Goal: Information Seeking & Learning: Learn about a topic

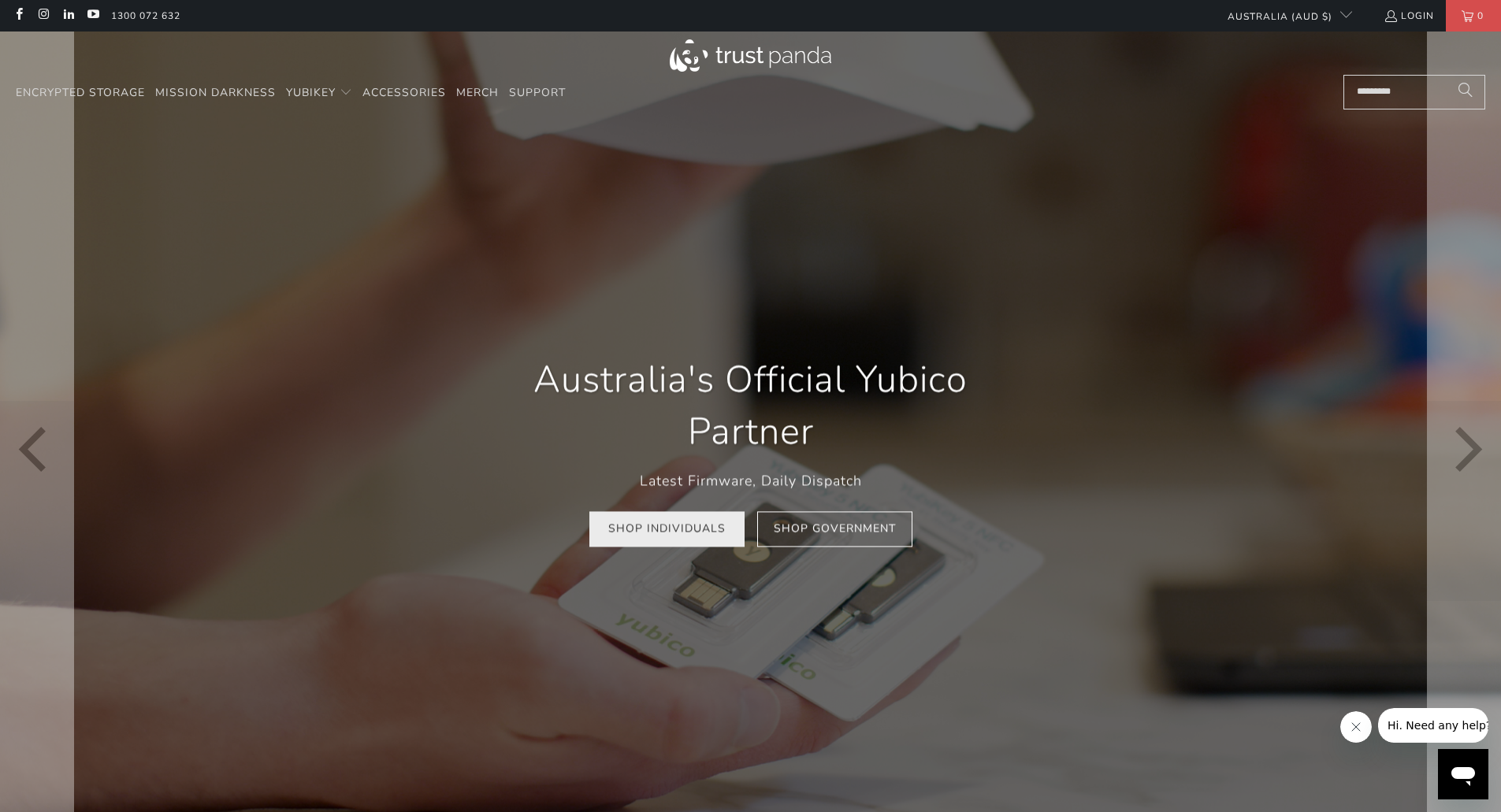
click at [668, 542] on link "Shop Individuals" at bounding box center [667, 530] width 155 height 36
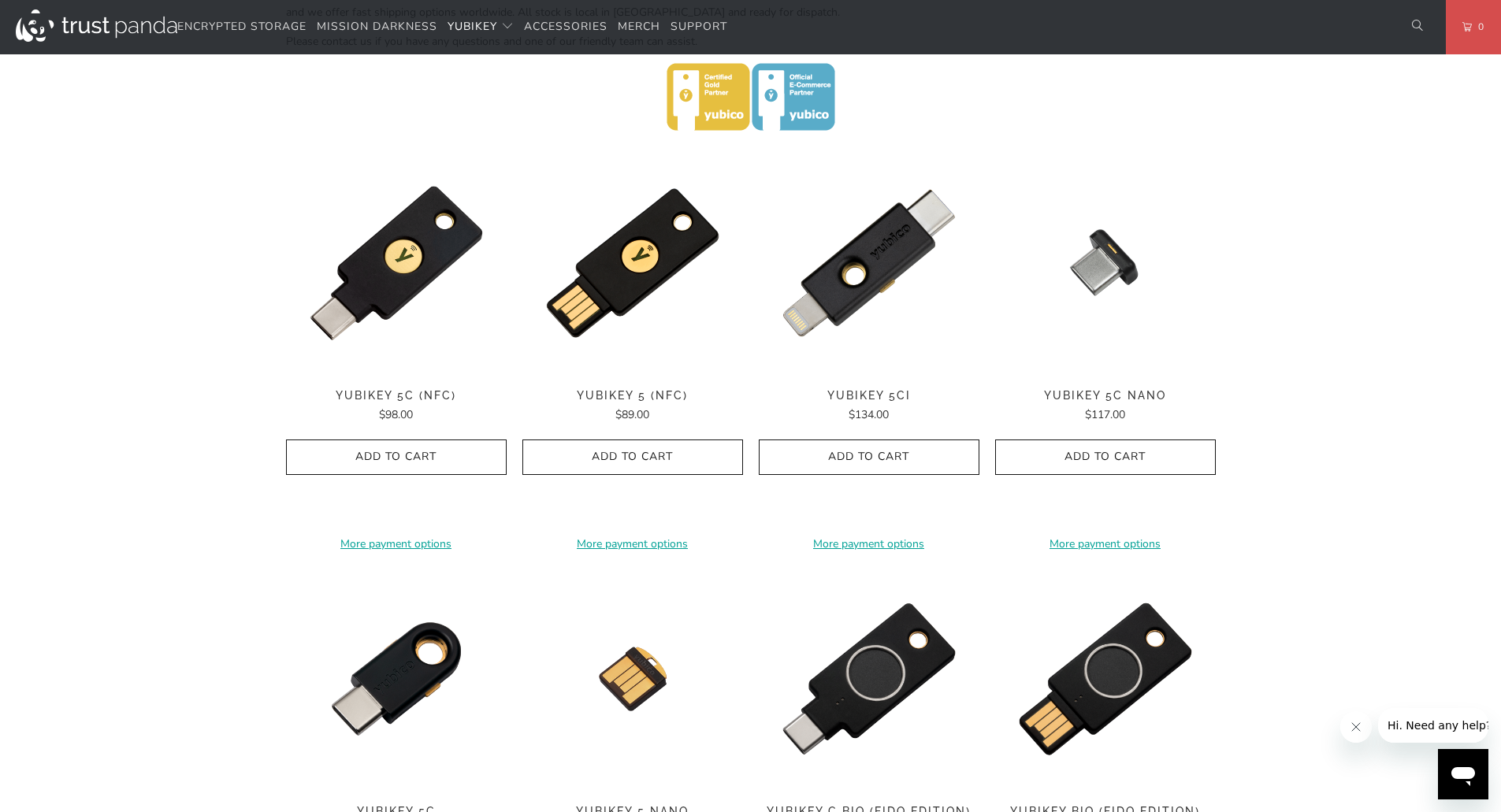
scroll to position [711, 0]
click at [94, 454] on div "Home / [PERSON_NAME] for Businesses and Professionals YubiKey 5 Series Multi-pr…" at bounding box center [750, 417] width 1501 height 2017
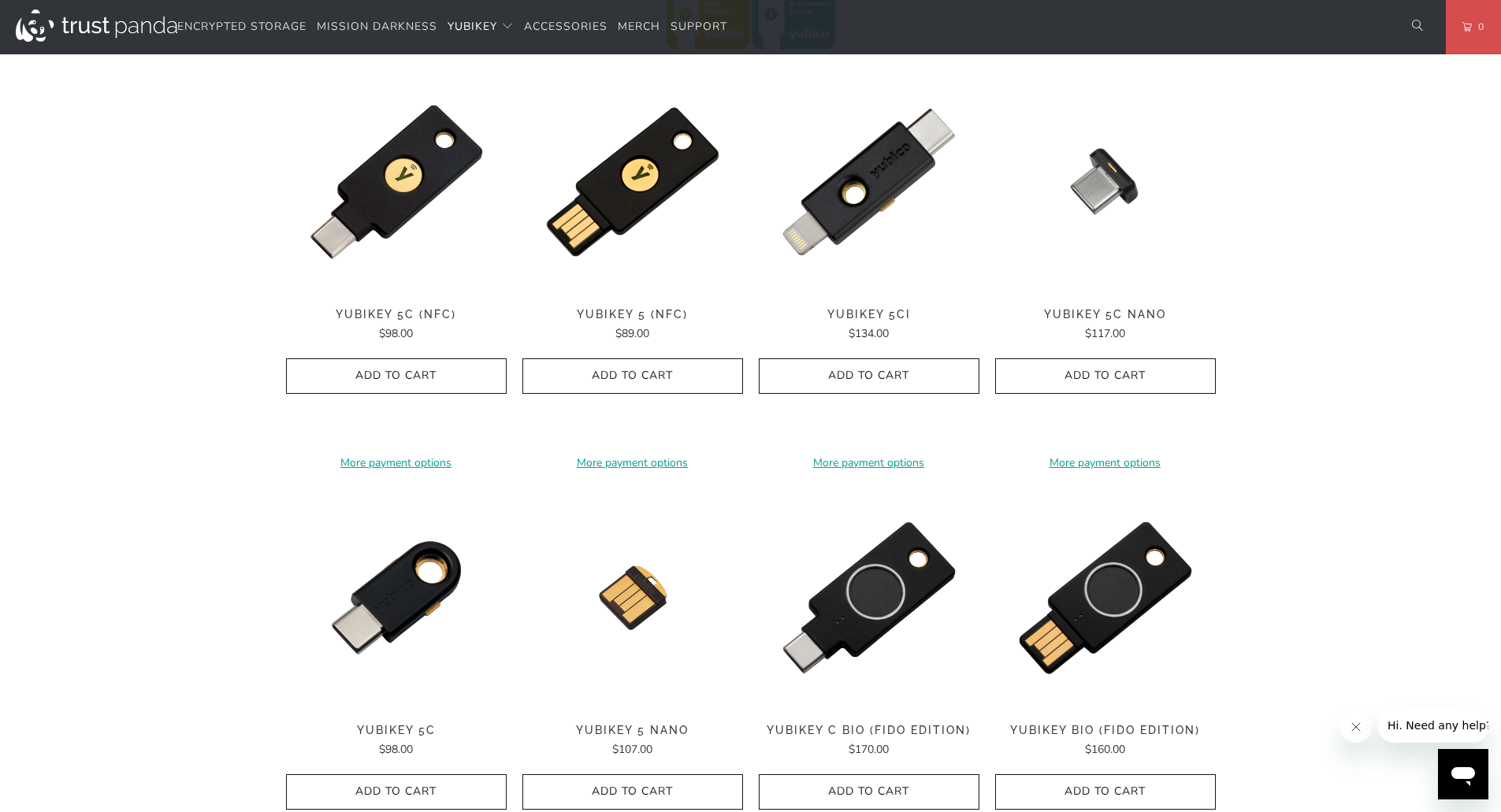
scroll to position [792, 0]
click at [1371, 352] on div "Home / [PERSON_NAME] for Businesses and Professionals YubiKey 5 Series Multi-pr…" at bounding box center [750, 336] width 1501 height 2017
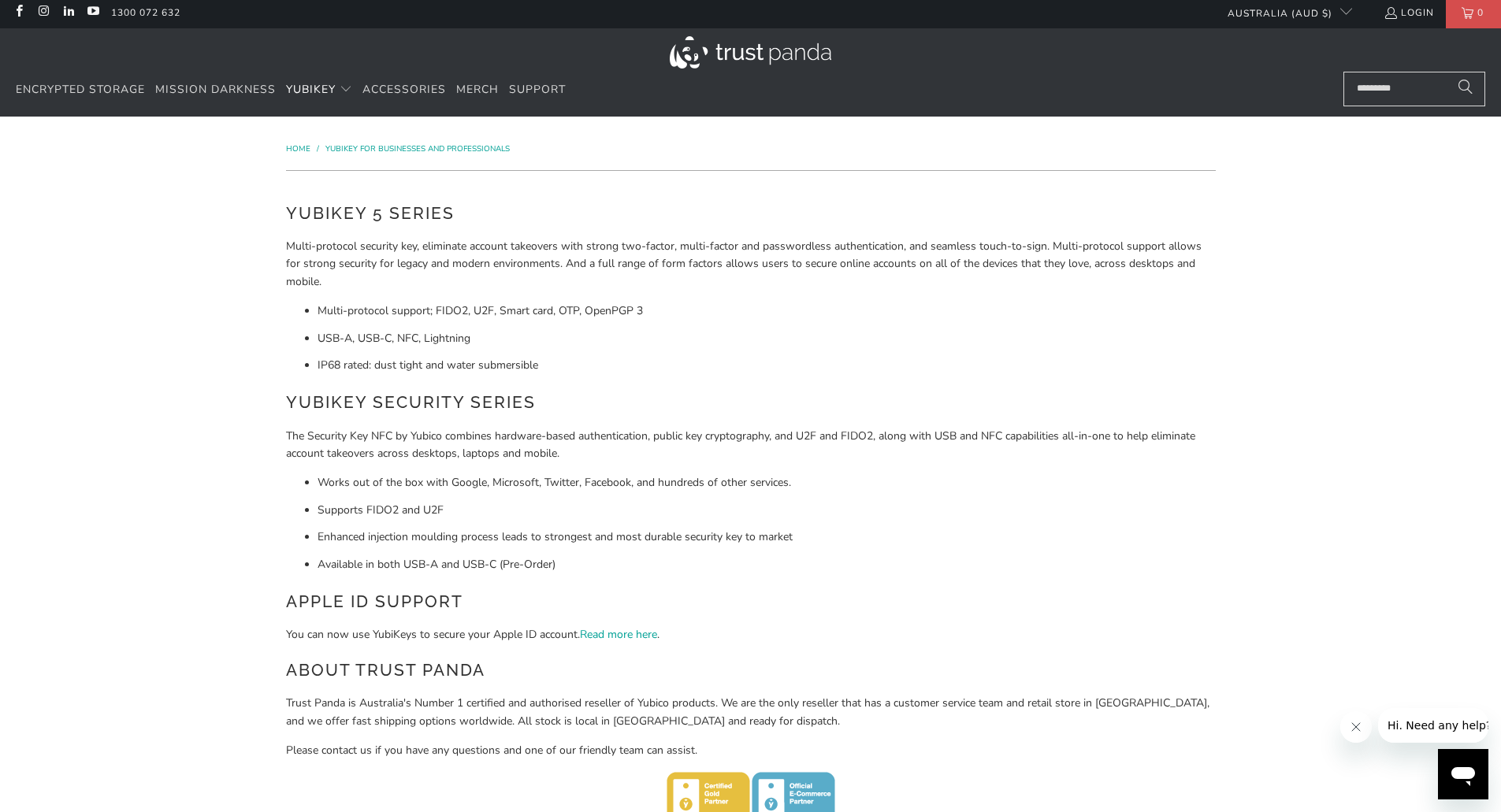
scroll to position [4, 0]
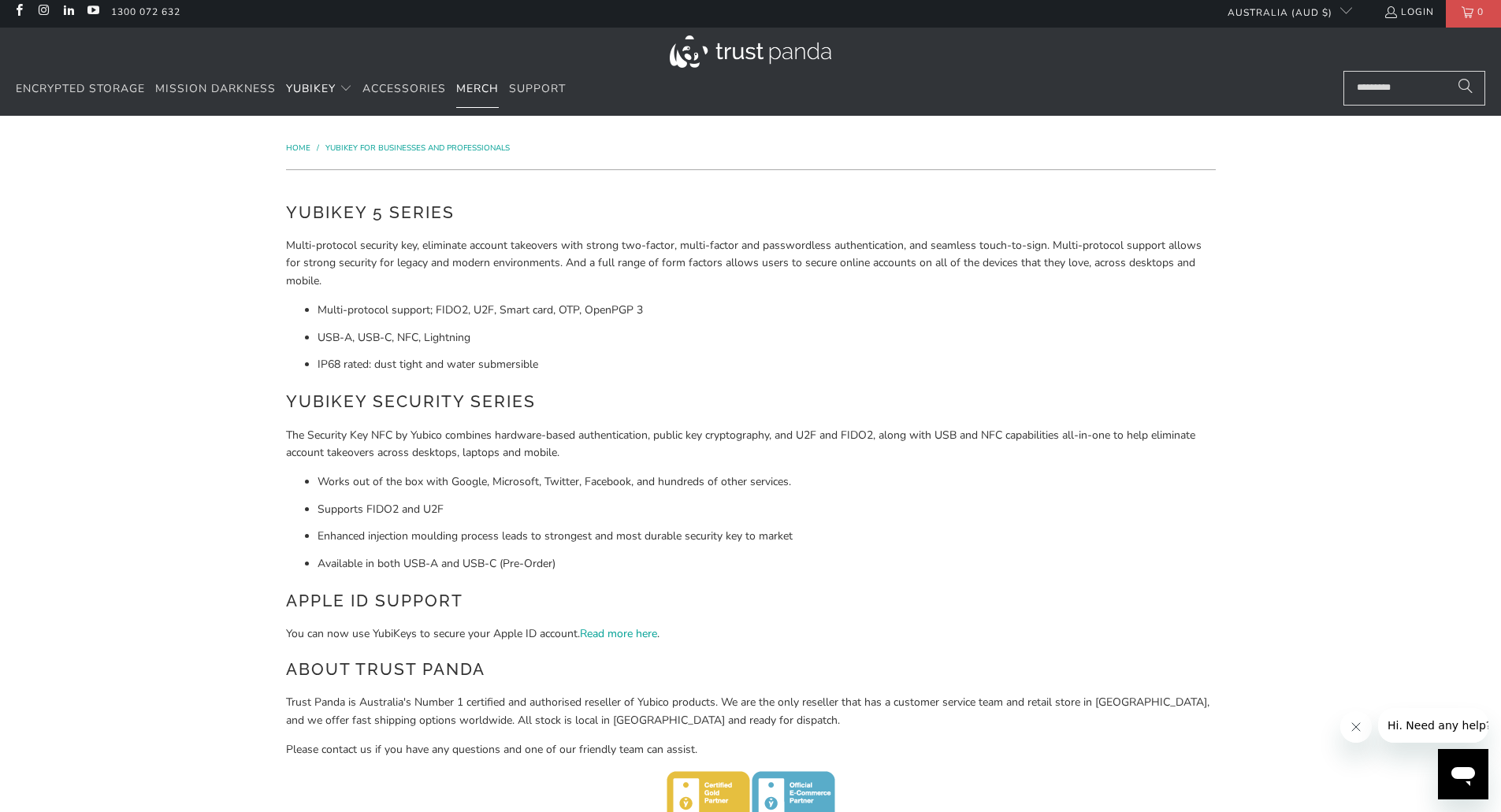
click at [479, 83] on span "Merch" at bounding box center [477, 88] width 43 height 15
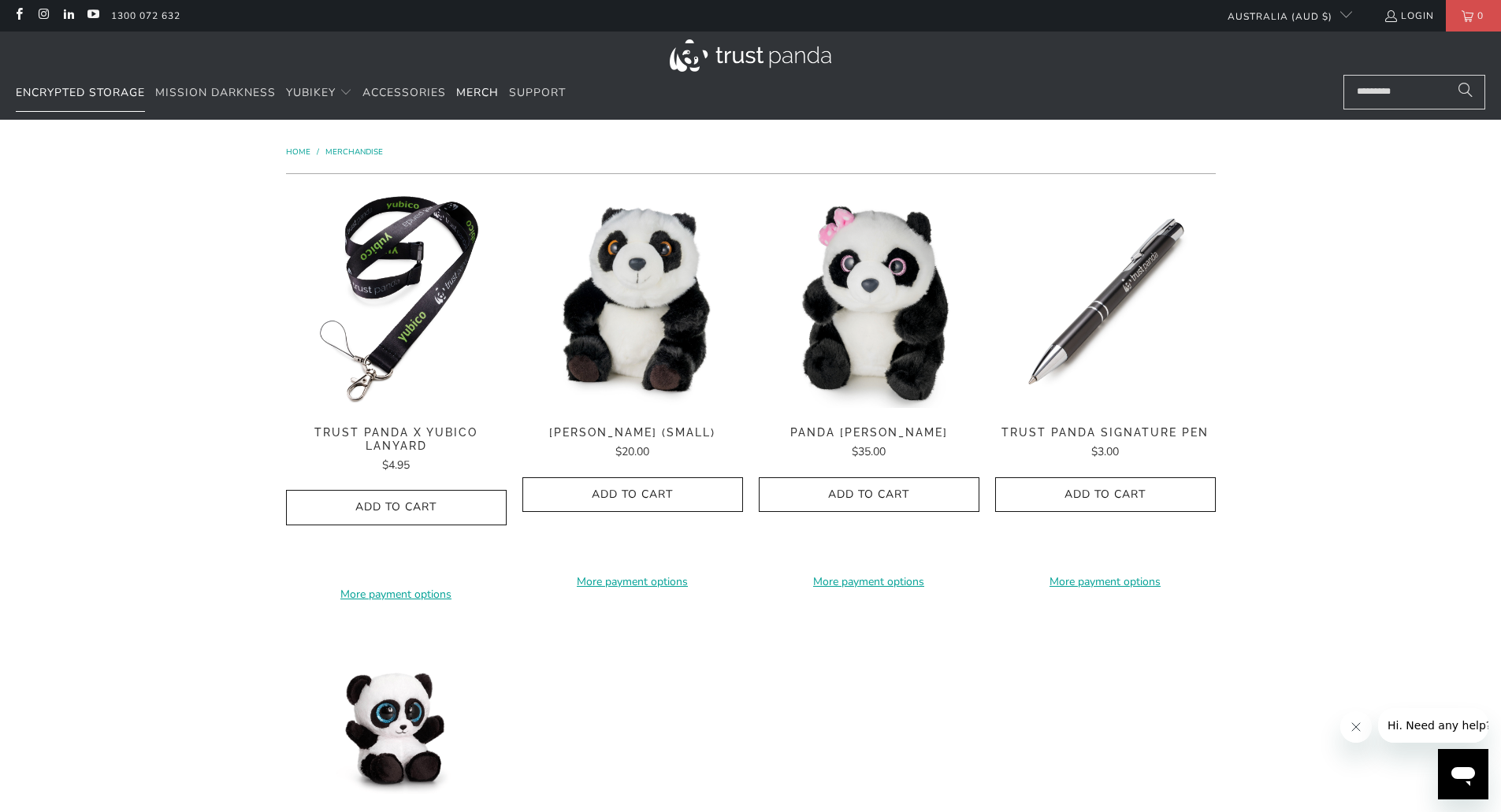
click at [79, 95] on span "Encrypted Storage" at bounding box center [80, 92] width 129 height 15
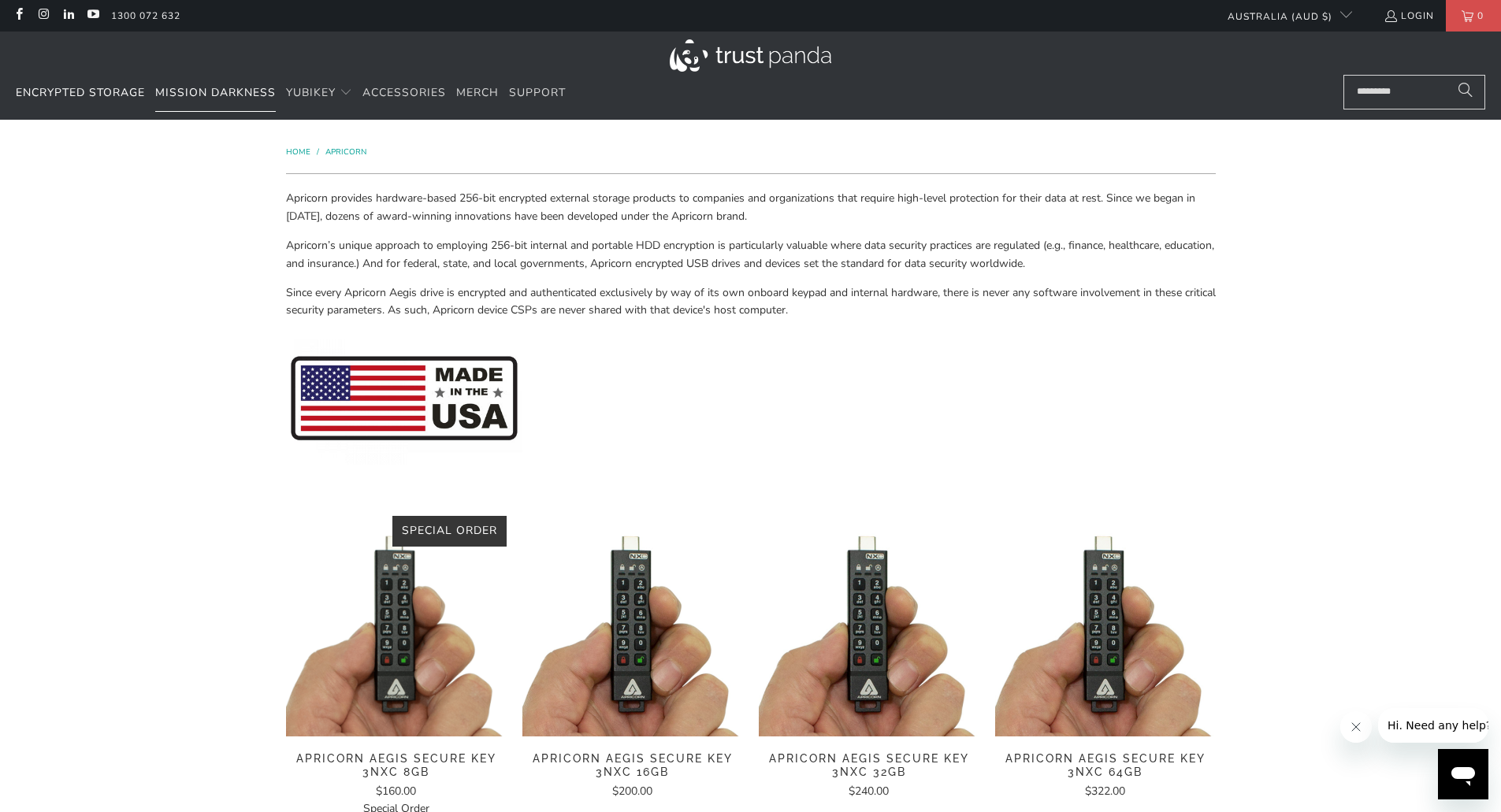
click at [195, 99] on span "Mission Darkness" at bounding box center [215, 92] width 120 height 15
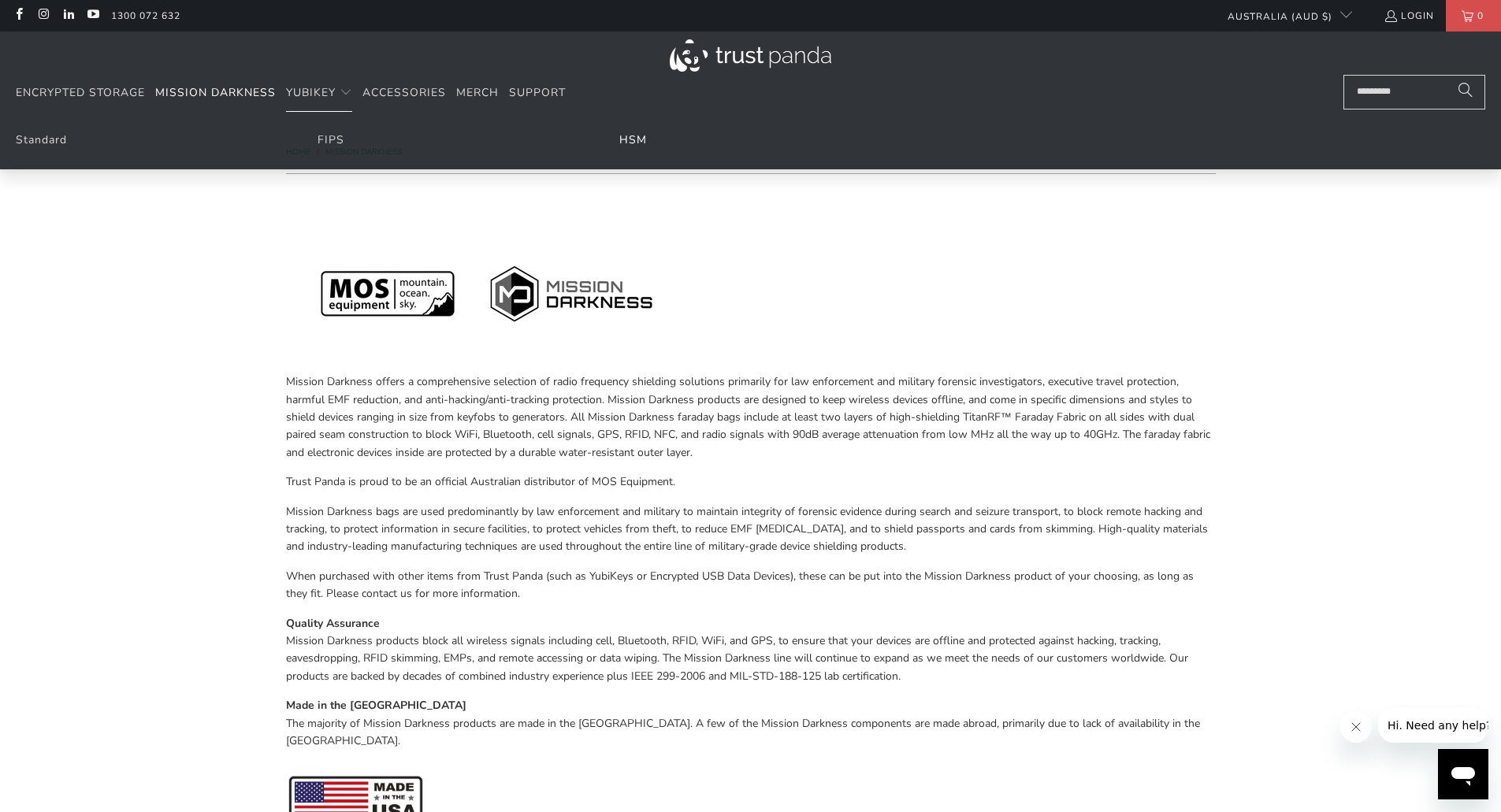
click at [639, 142] on link "HSM" at bounding box center [633, 140] width 27 height 15
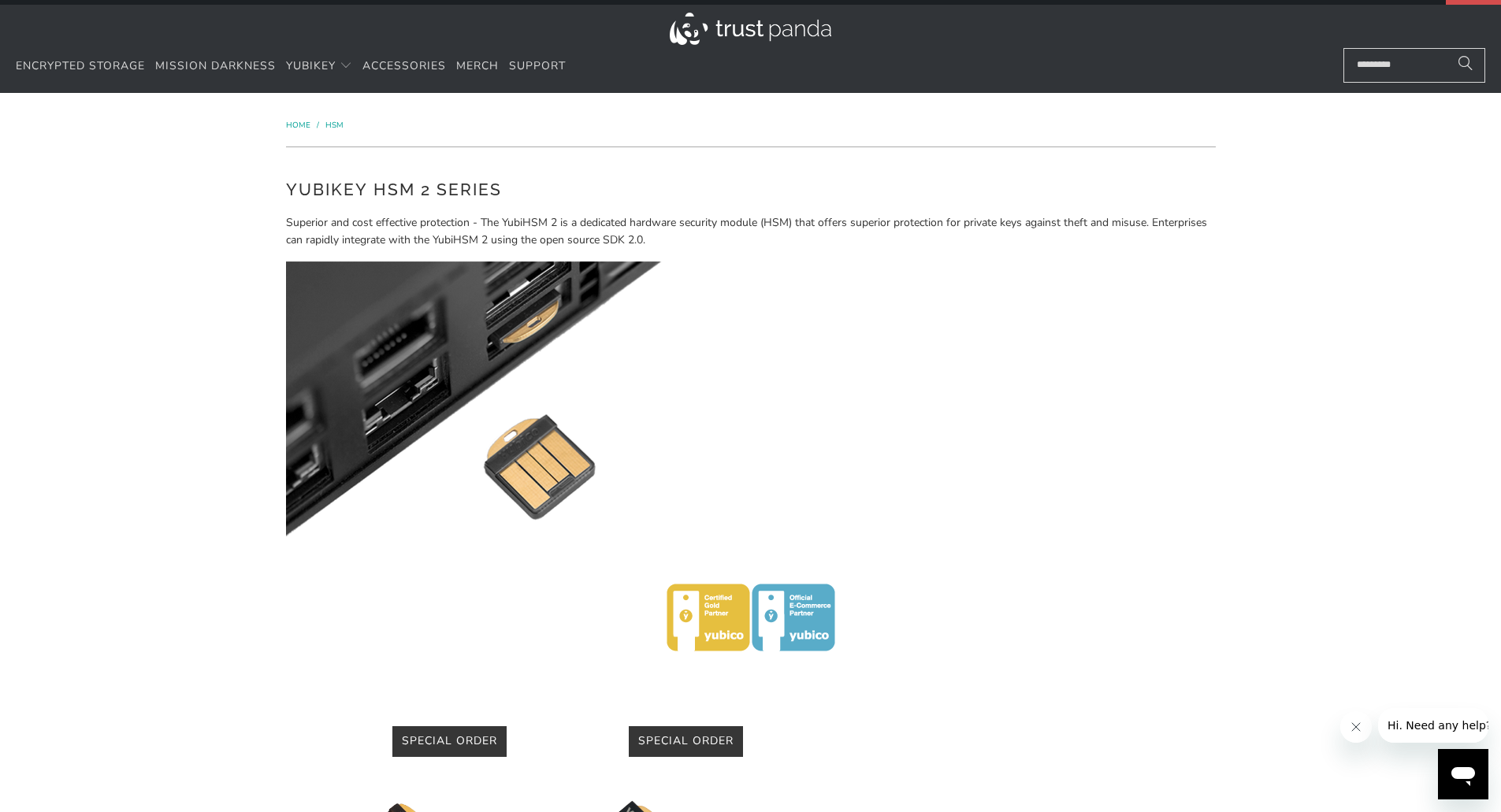
scroll to position [19, 0]
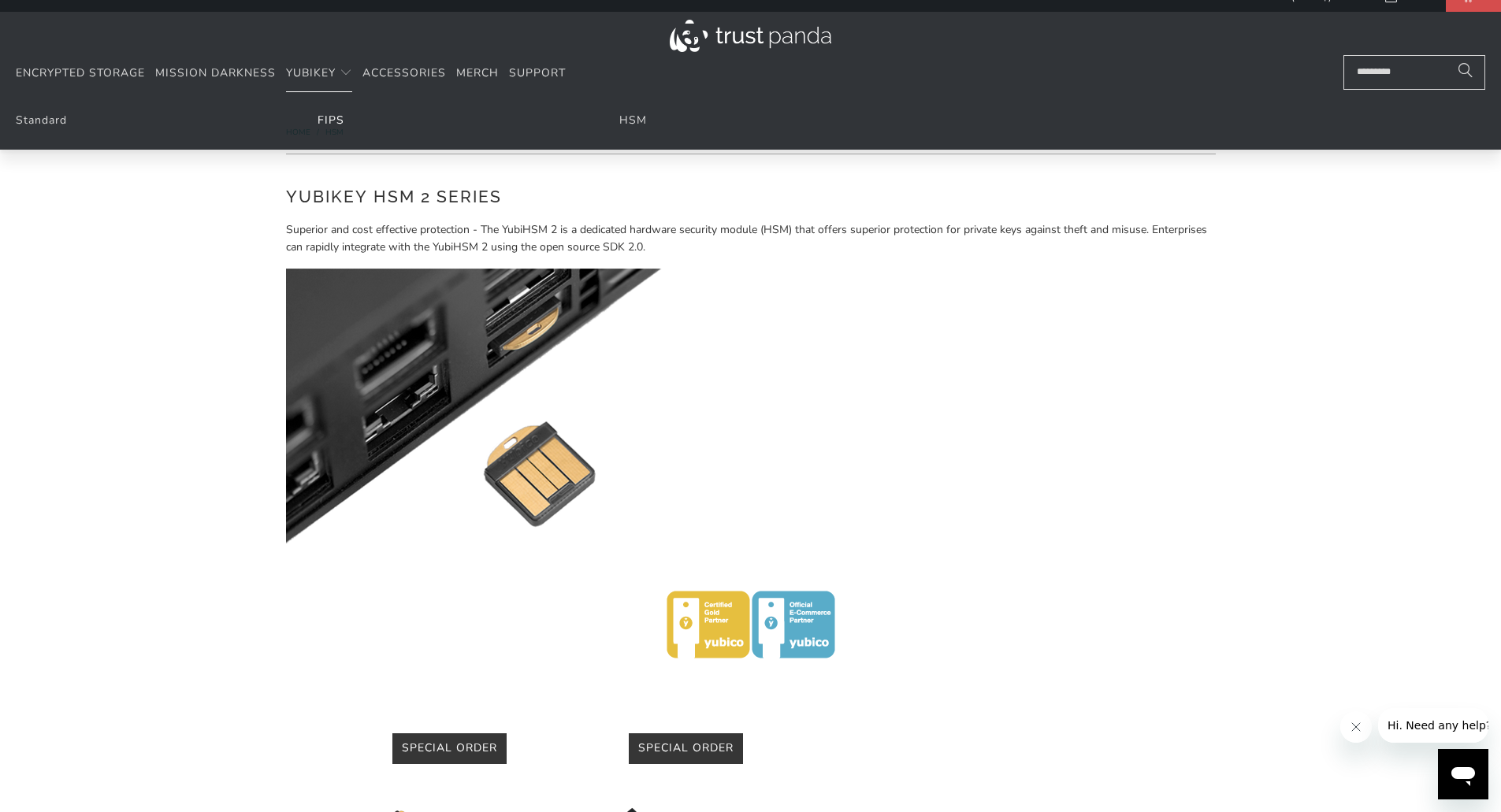
click at [332, 124] on link "FIPS" at bounding box center [331, 120] width 27 height 15
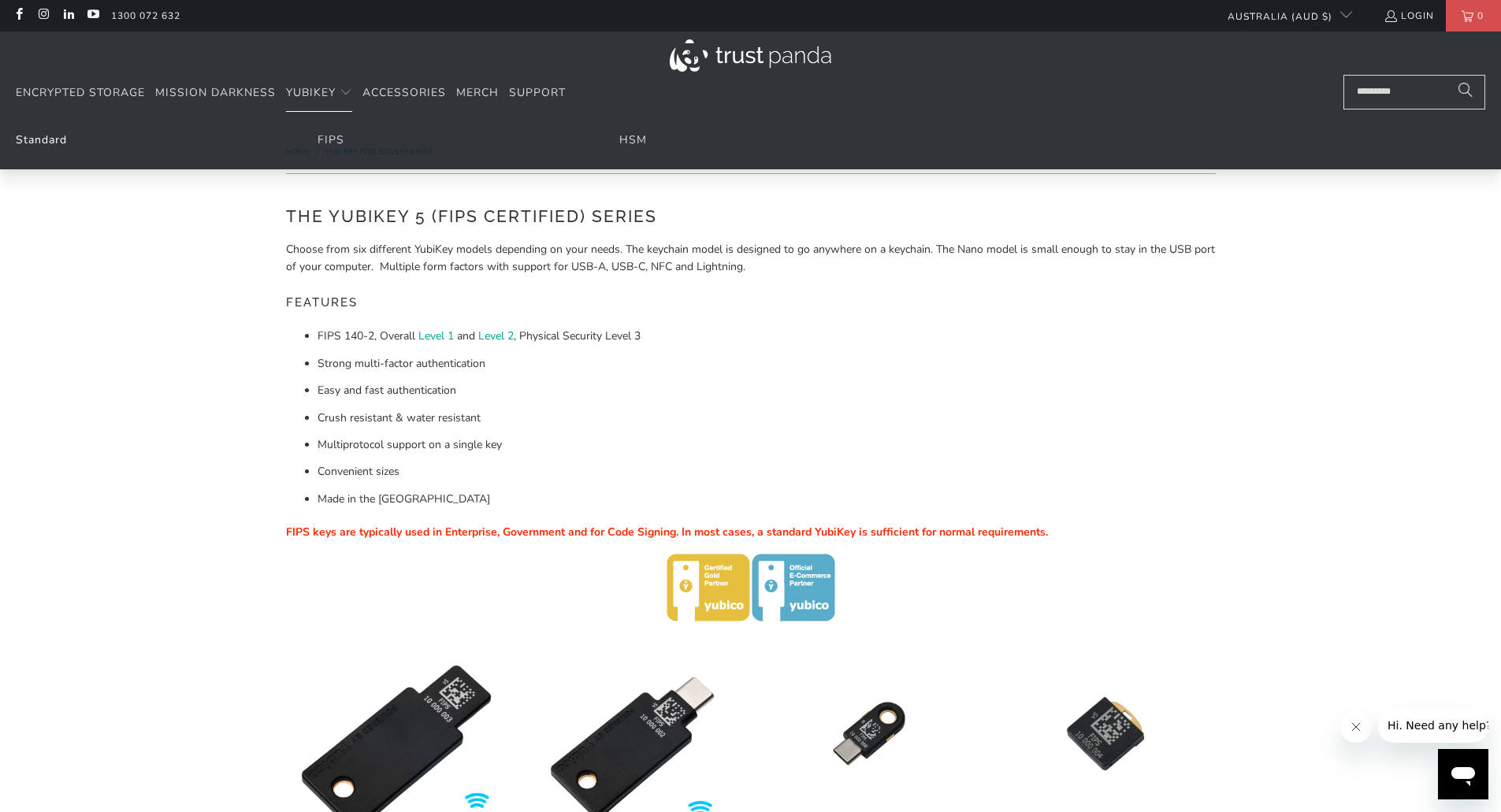
click at [48, 146] on link "Standard" at bounding box center [40, 140] width 51 height 15
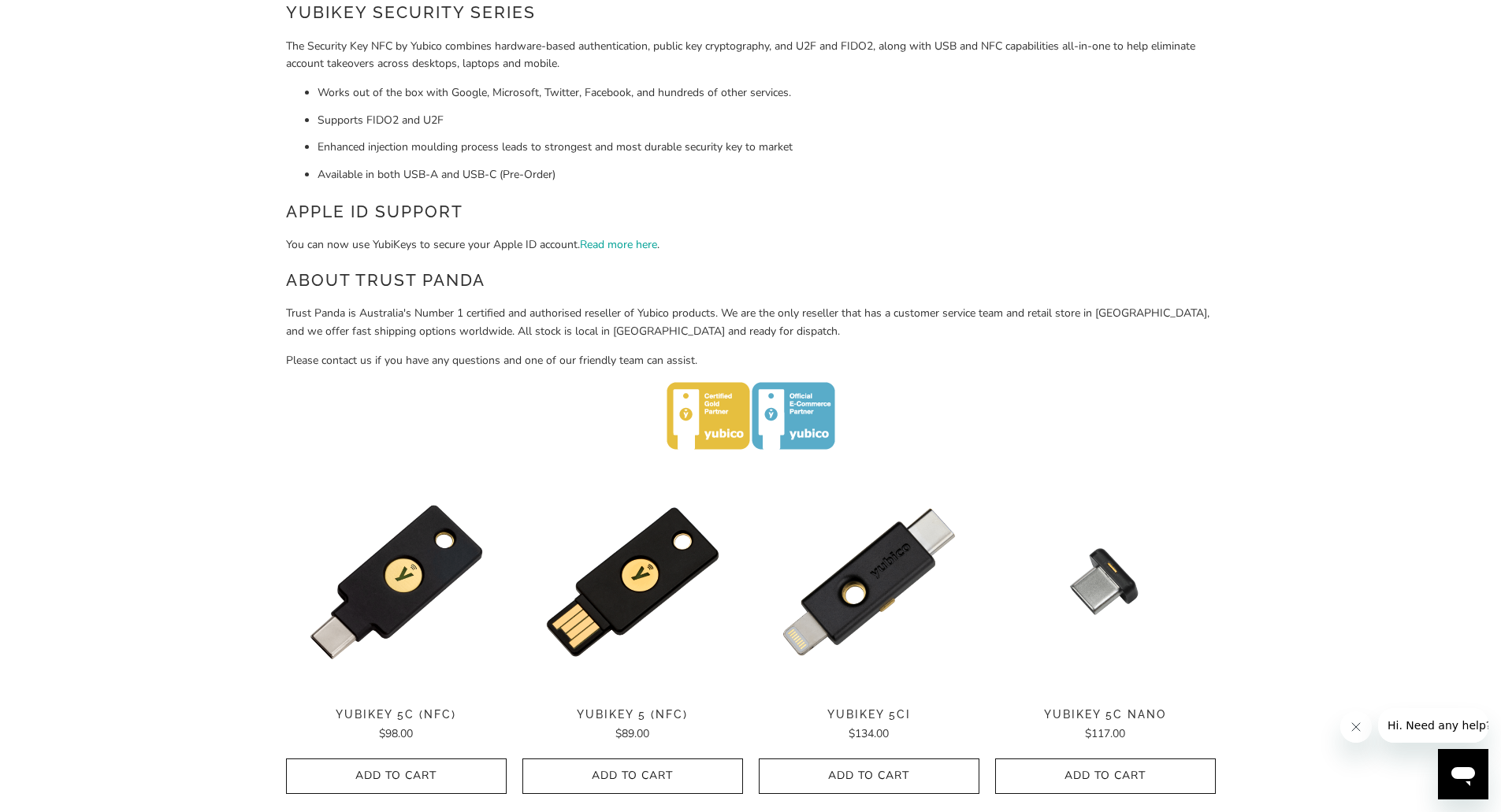
scroll to position [419, 0]
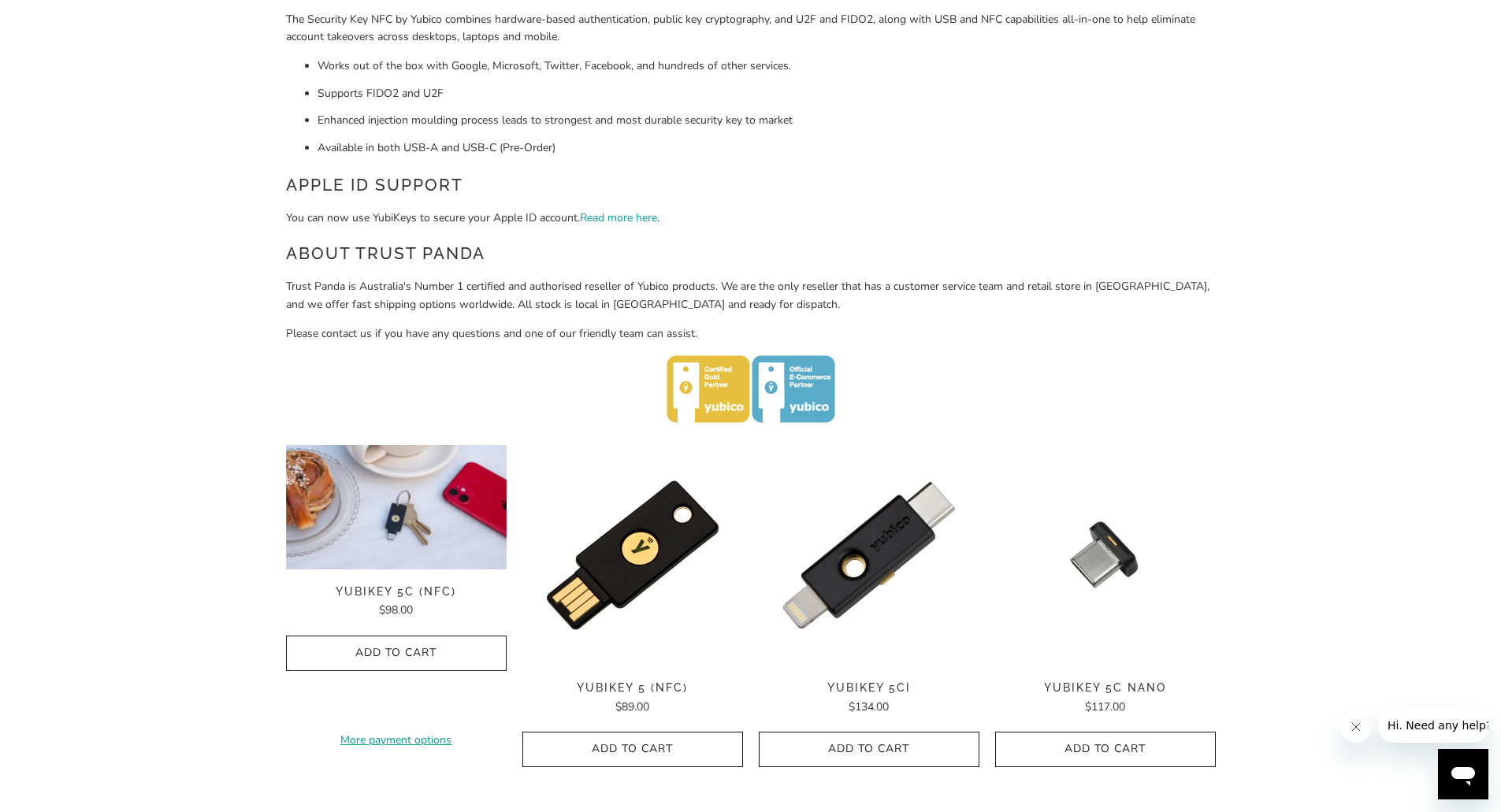
click at [397, 536] on img at bounding box center [396, 507] width 221 height 124
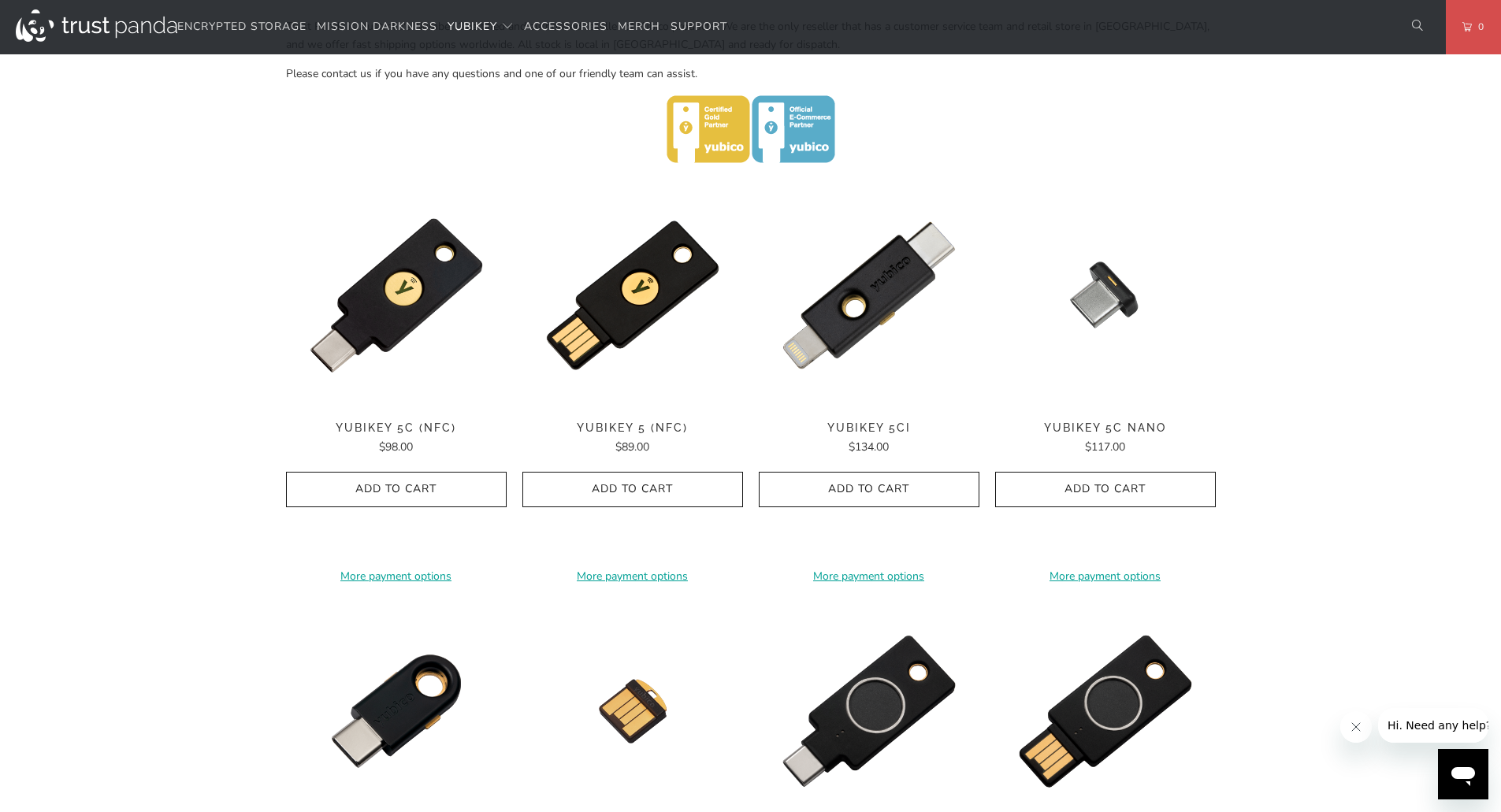
scroll to position [680, 0]
click at [398, 343] on img at bounding box center [396, 294] width 221 height 221
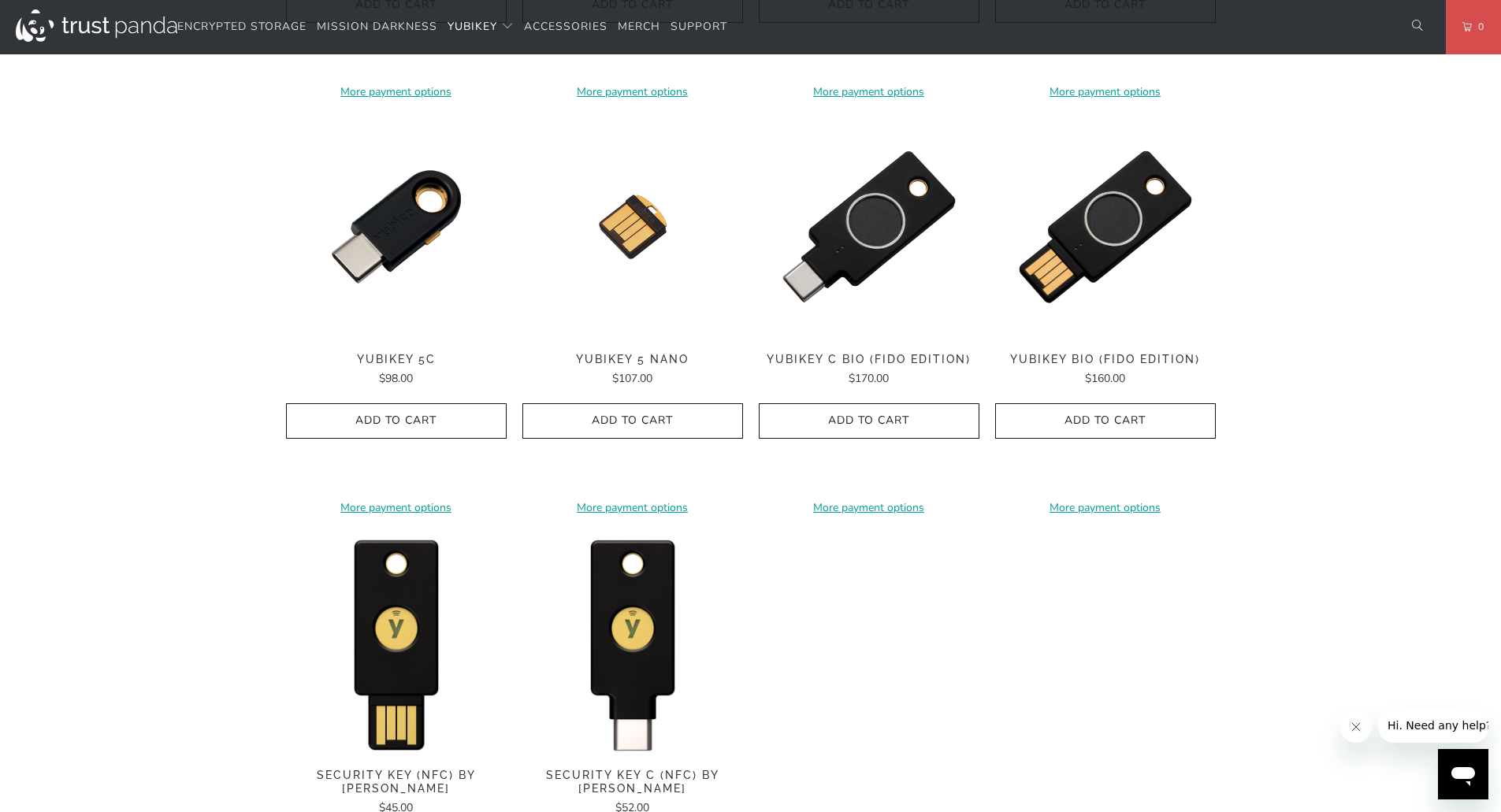
scroll to position [1258, 0]
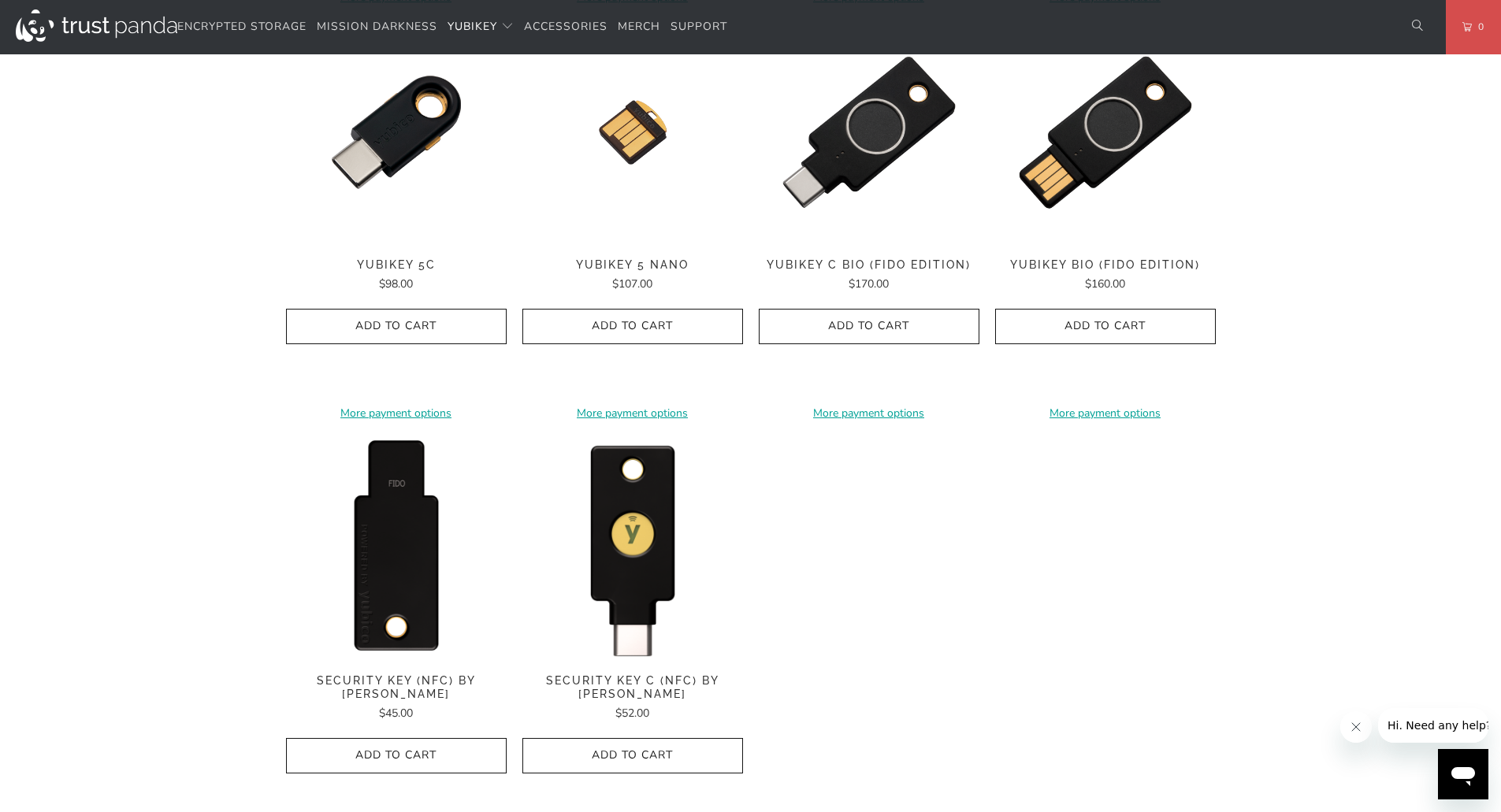
click at [404, 532] on img at bounding box center [396, 548] width 221 height 221
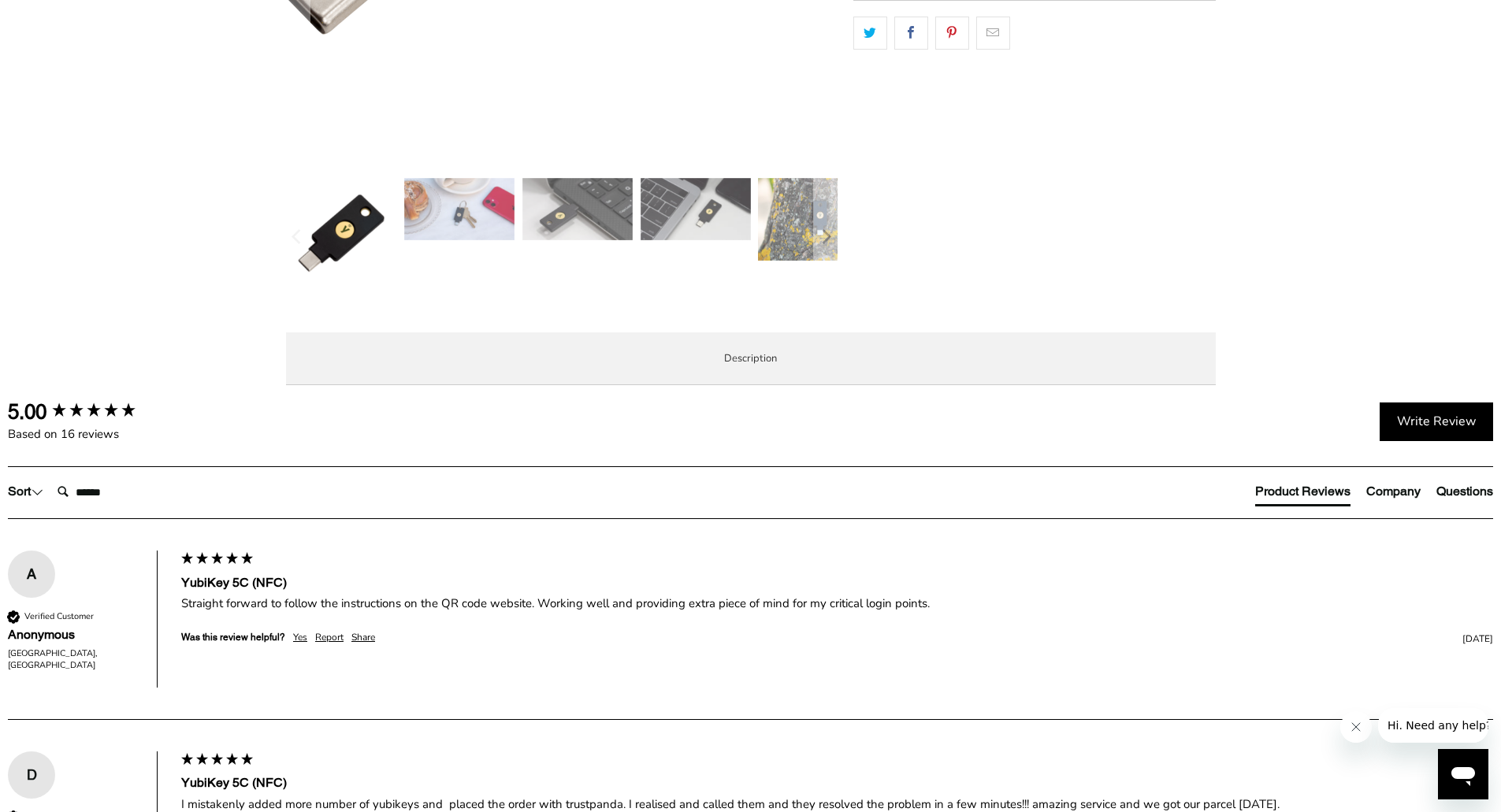
scroll to position [543, 0]
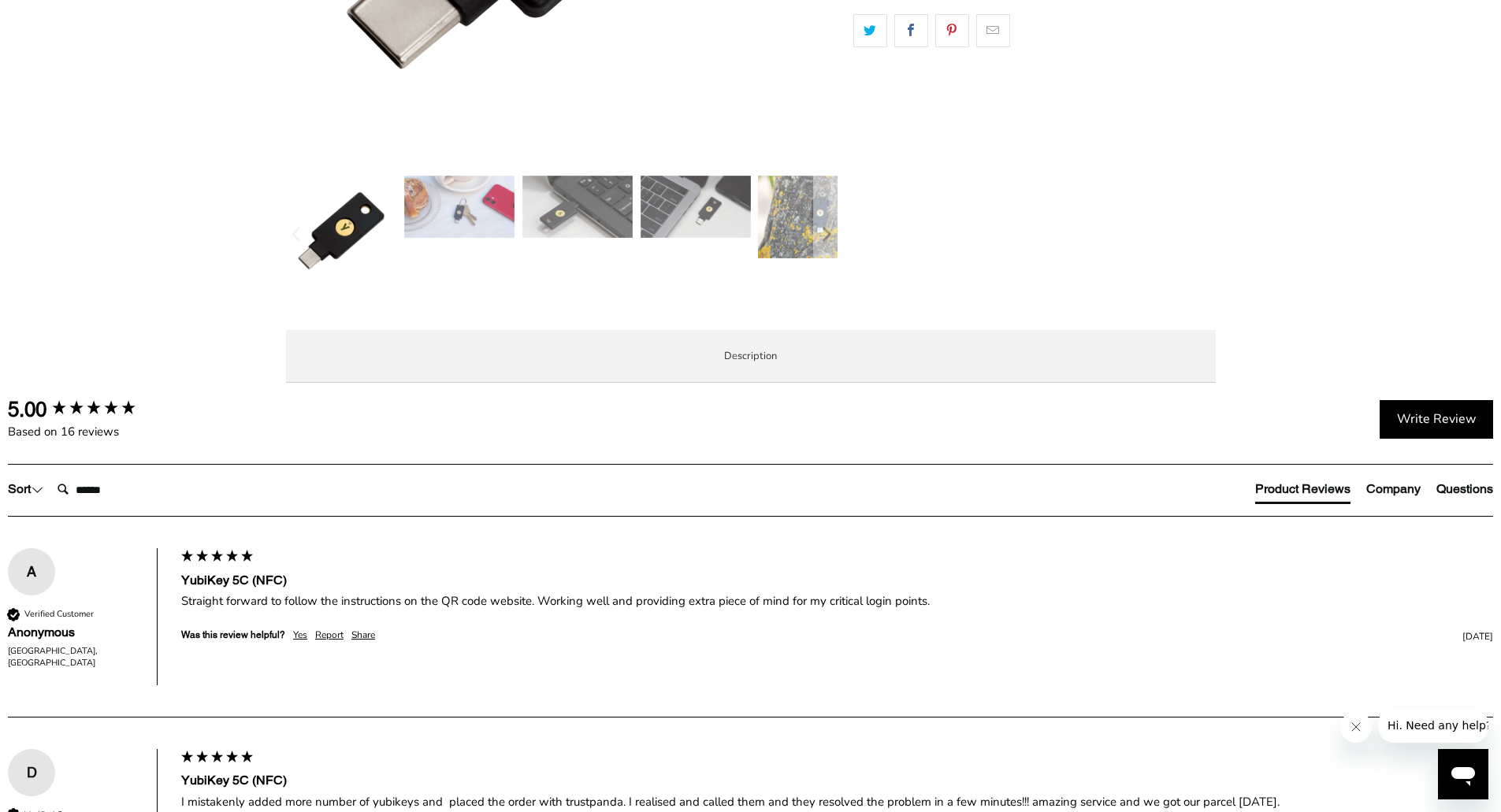
click at [0, 0] on li "Specifications" at bounding box center [0, 0] width 0 height 0
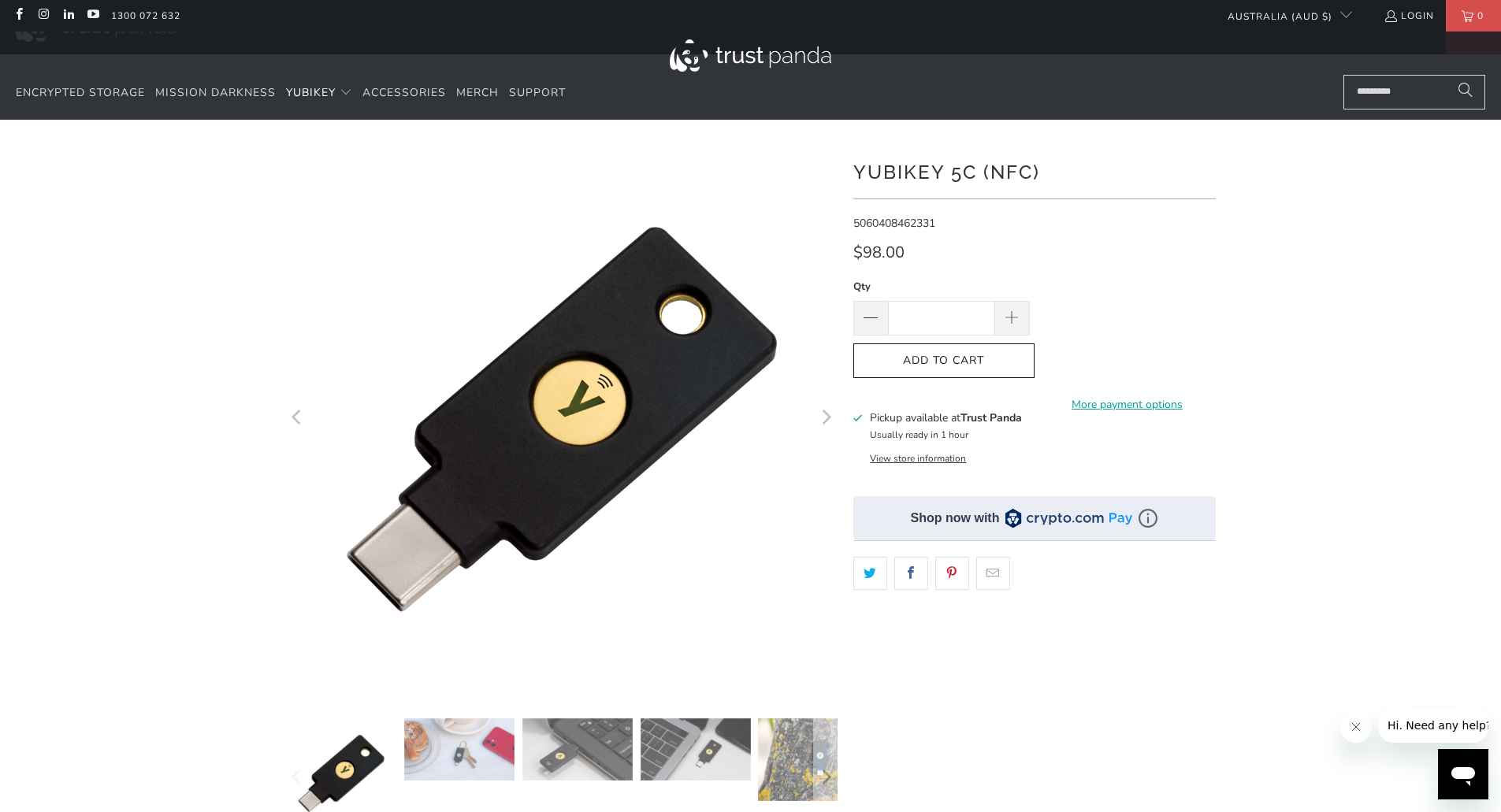
scroll to position [561, 0]
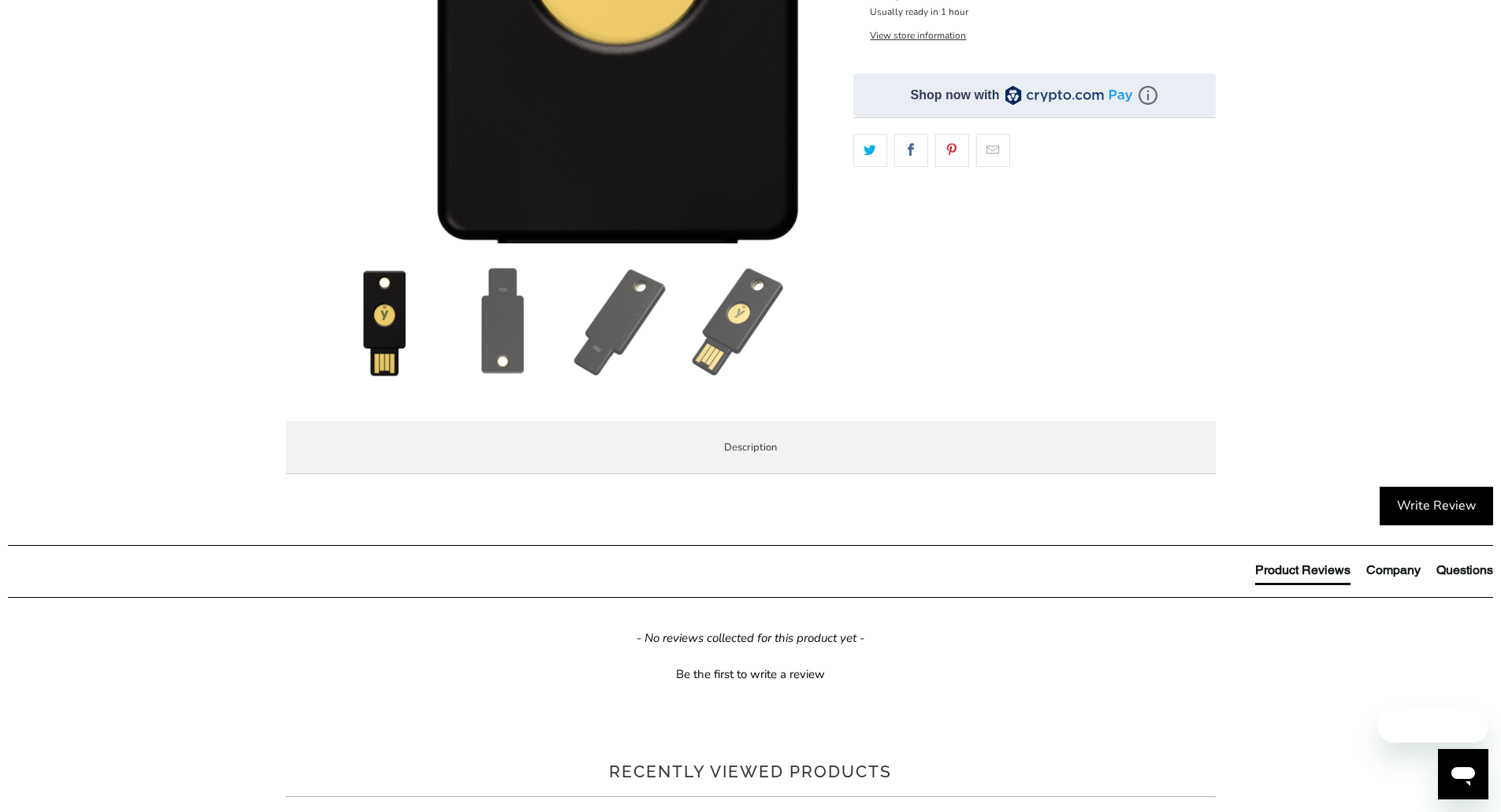
scroll to position [452, 0]
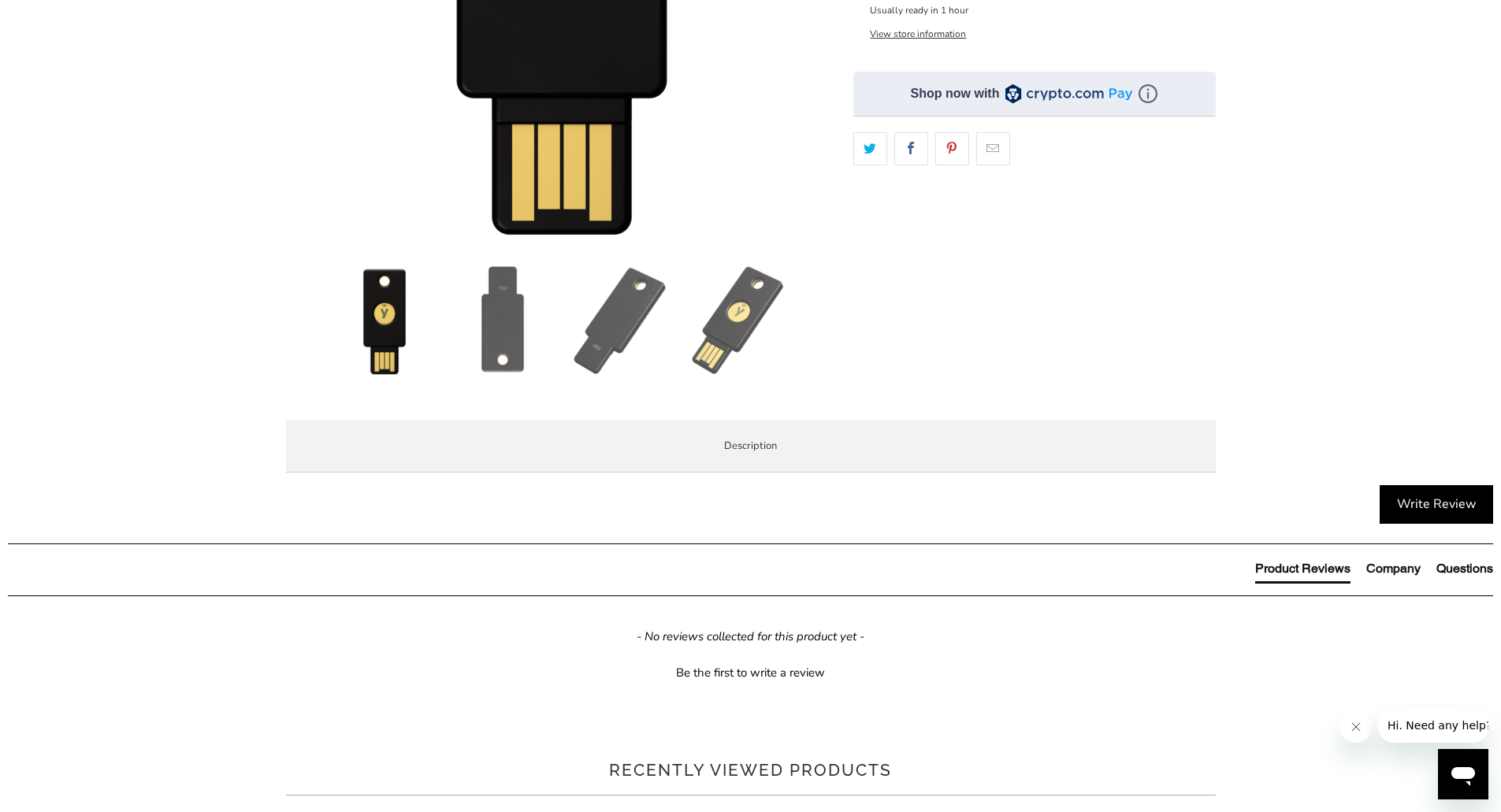
click at [0, 0] on span "Specifications" at bounding box center [0, 0] width 0 height 0
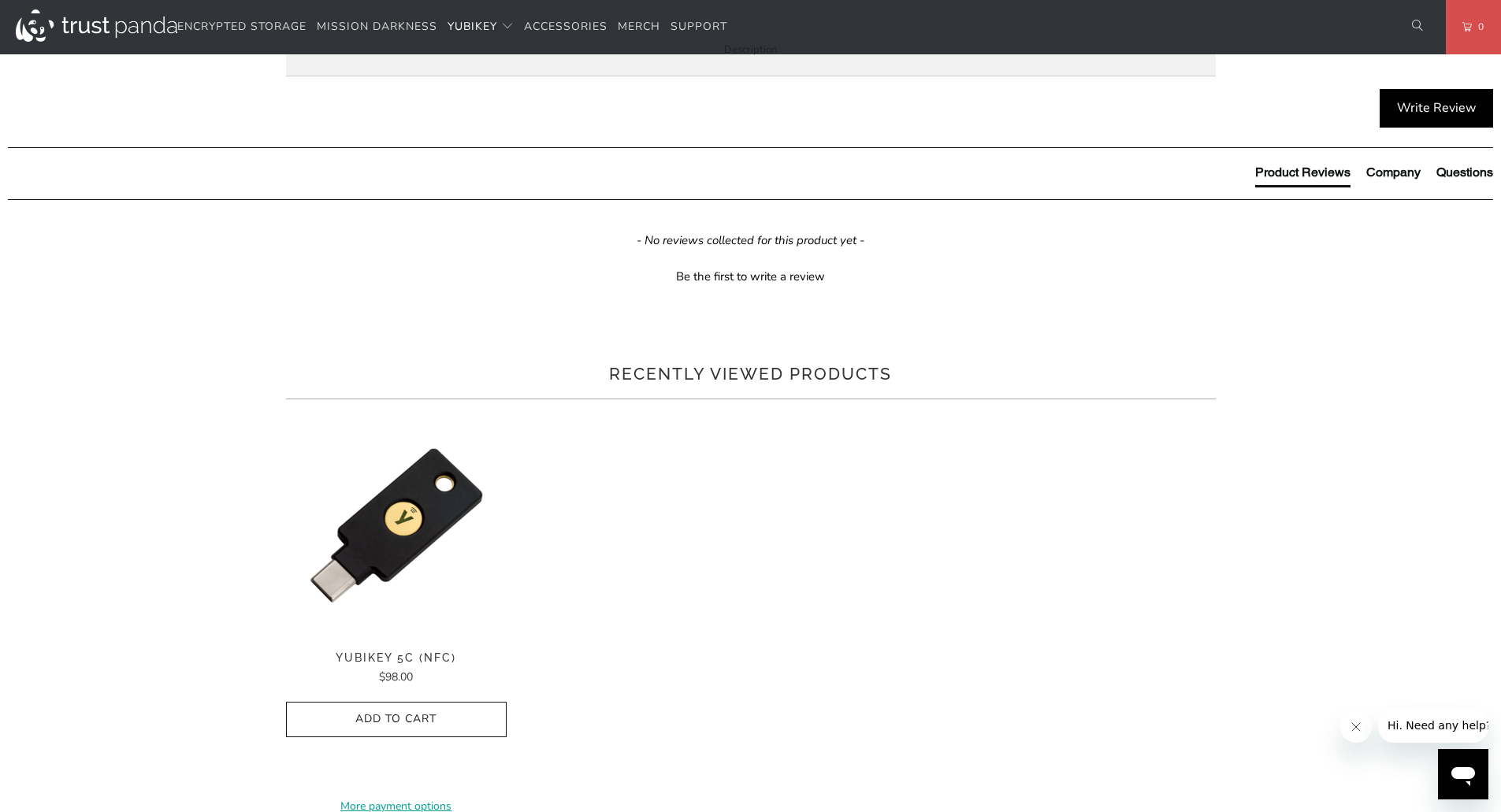
scroll to position [848, 0]
